Goal: Task Accomplishment & Management: Use online tool/utility

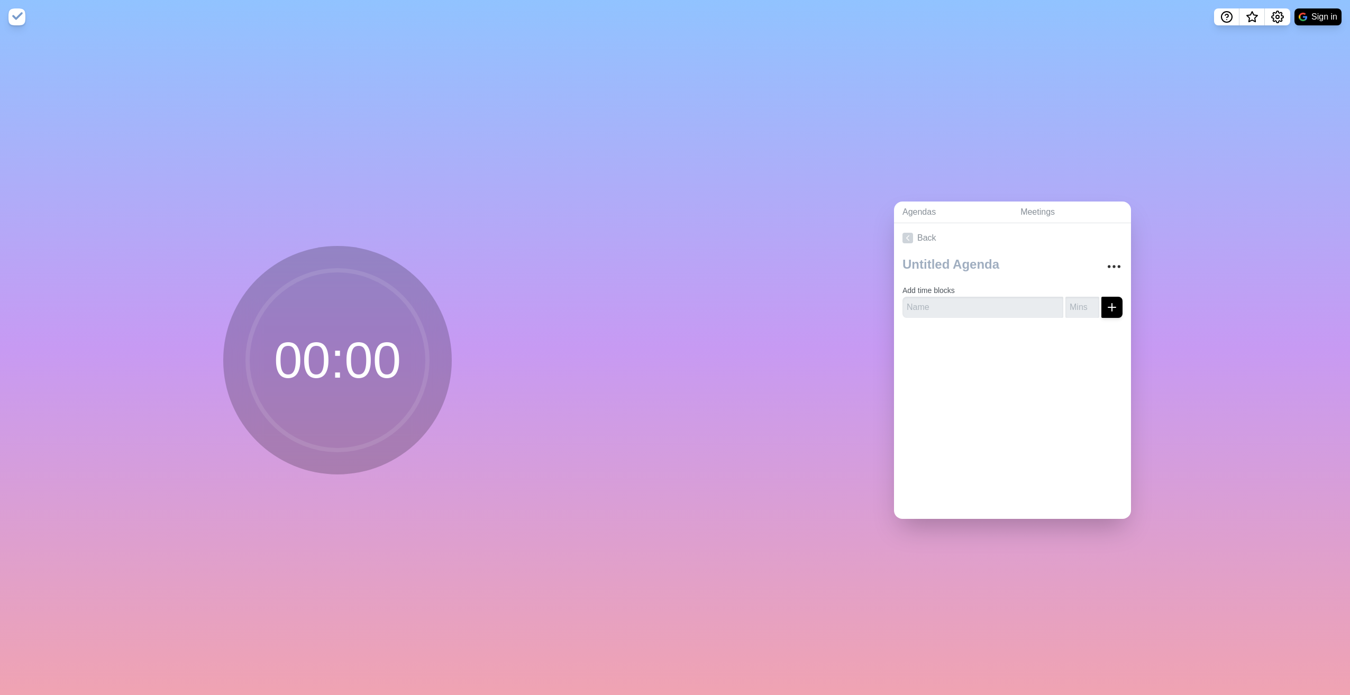
click at [361, 380] on circle at bounding box center [338, 360] width 180 height 180
click at [319, 362] on circle at bounding box center [338, 360] width 180 height 180
click at [311, 360] on circle at bounding box center [338, 360] width 180 height 180
click at [1105, 259] on icon "More" at bounding box center [1113, 266] width 17 height 17
click at [1066, 326] on p "Delete agenda" at bounding box center [1075, 325] width 55 height 13
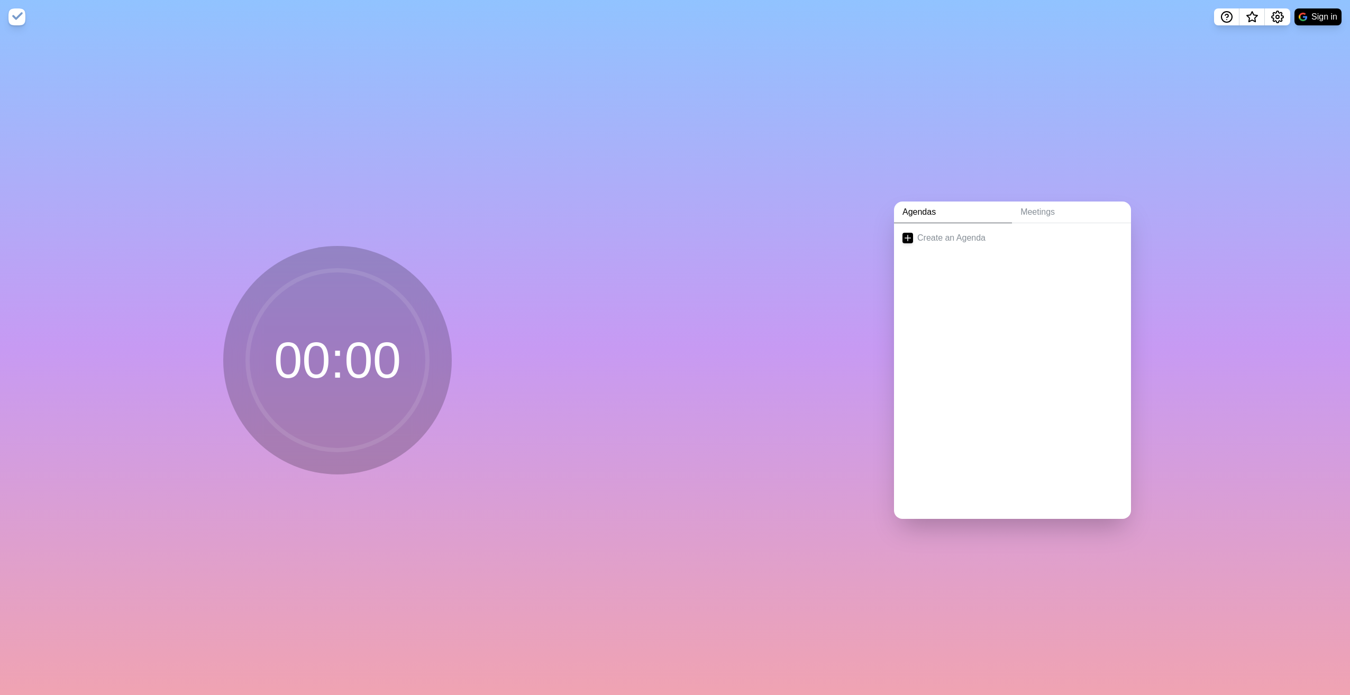
click at [1183, 163] on div "Agendas Meetings Create an Agenda" at bounding box center [1012, 364] width 675 height 661
click at [313, 365] on circle at bounding box center [338, 360] width 180 height 180
click at [317, 359] on circle at bounding box center [338, 360] width 180 height 180
drag, startPoint x: 317, startPoint y: 359, endPoint x: 390, endPoint y: 368, distance: 73.5
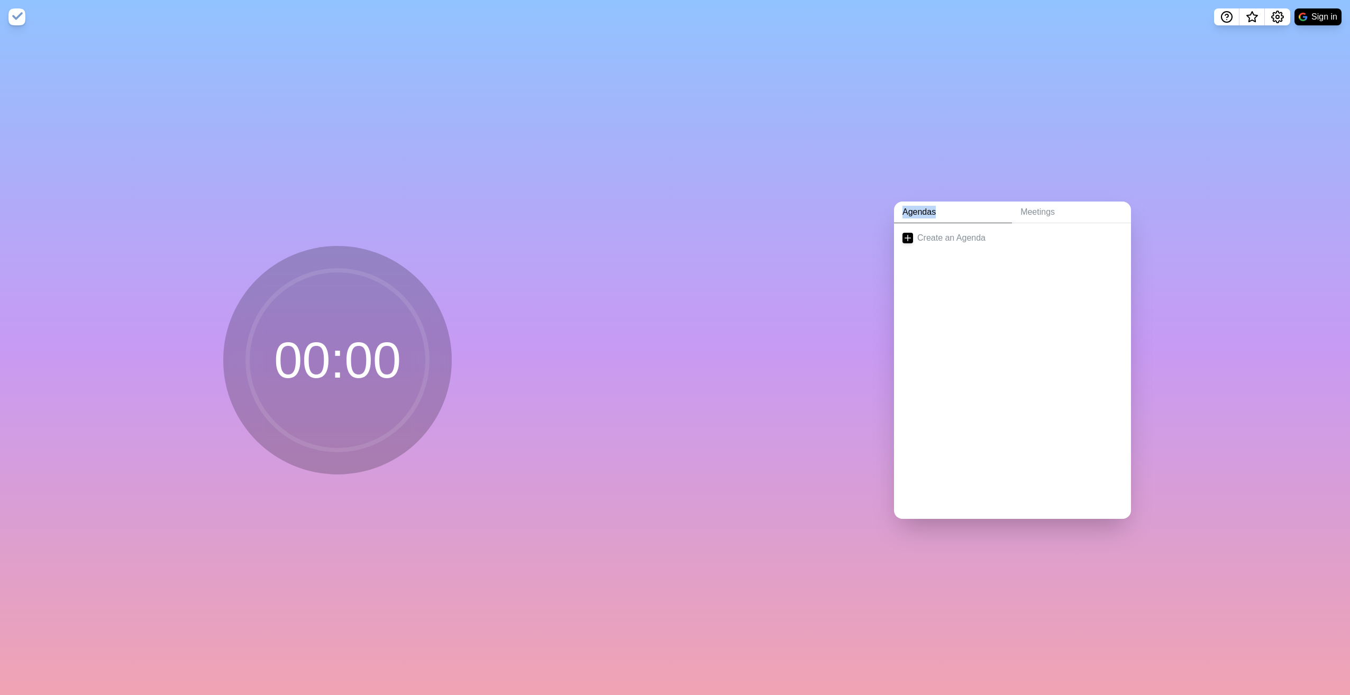
click at [390, 368] on circle at bounding box center [338, 360] width 180 height 180
click at [1038, 213] on link "Meetings" at bounding box center [1071, 213] width 119 height 22
click at [947, 211] on link "Agendas" at bounding box center [953, 213] width 118 height 22
click at [910, 237] on link "Create an Agenda" at bounding box center [1012, 238] width 237 height 30
click at [954, 303] on input "text" at bounding box center [982, 307] width 161 height 21
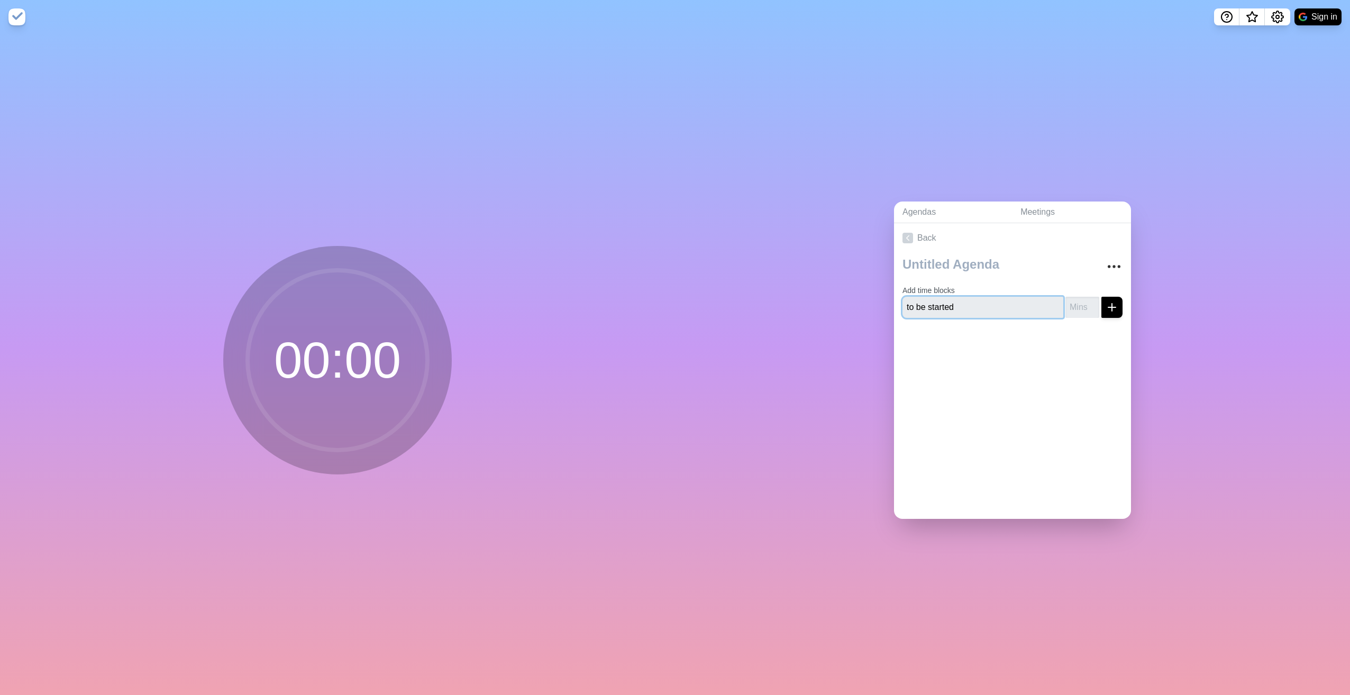
type input "to be started"
click at [1066, 309] on input "number" at bounding box center [1082, 307] width 34 height 21
type input "4"
click at [1092, 349] on div at bounding box center [1012, 347] width 237 height 42
click at [1109, 304] on button "submit" at bounding box center [1111, 307] width 21 height 21
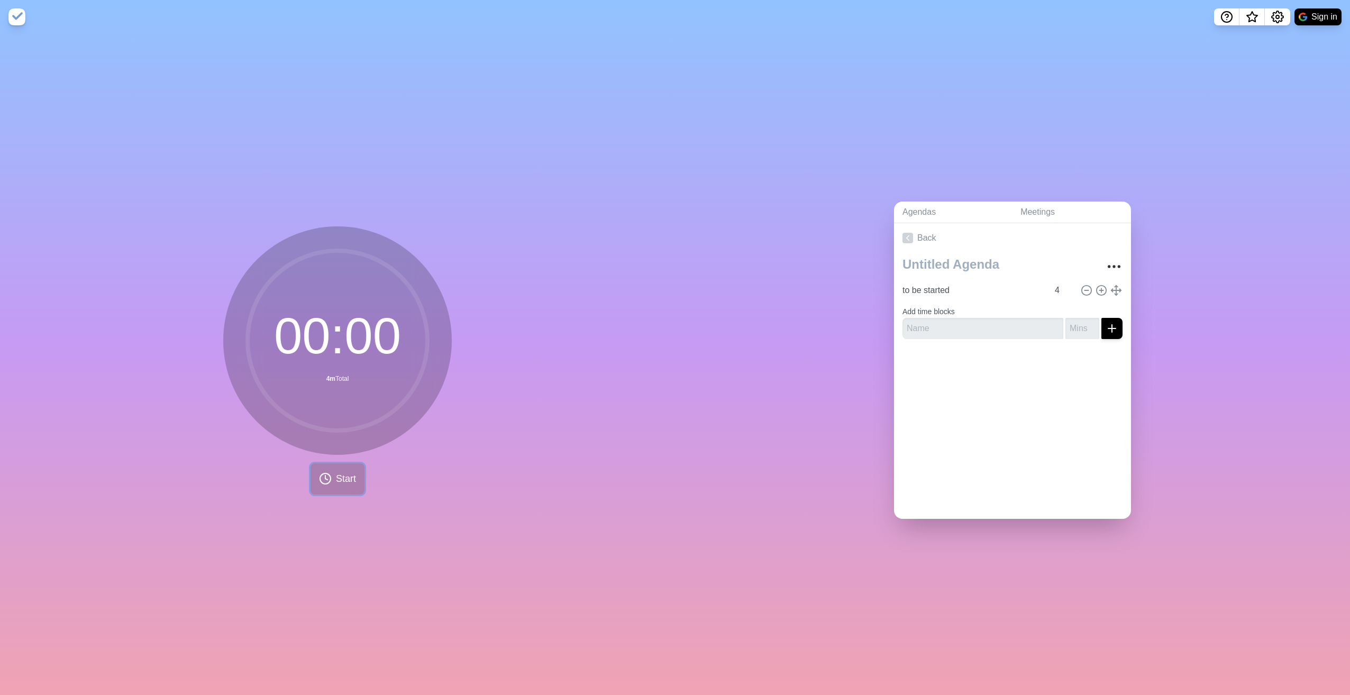
click at [345, 465] on button "Start" at bounding box center [337, 478] width 54 height 31
